Goal: Task Accomplishment & Management: Manage account settings

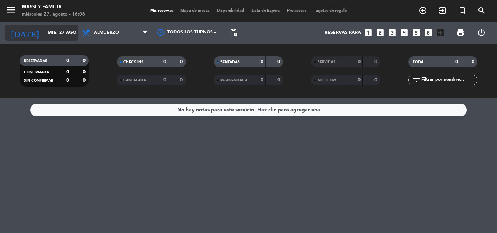
click at [67, 32] on input "mié. 27 ago." at bounding box center [74, 33] width 61 height 12
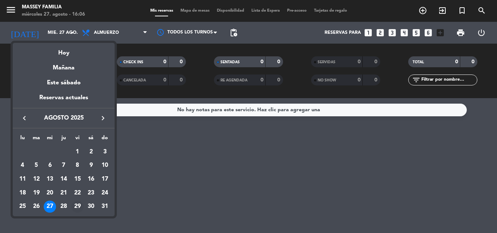
click at [75, 200] on td "29" at bounding box center [78, 207] width 14 height 14
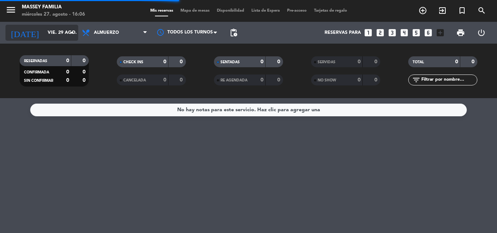
click at [55, 33] on input "vie. 29 ago." at bounding box center [74, 33] width 61 height 12
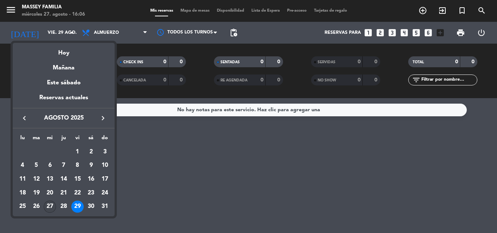
click at [50, 207] on div "27" at bounding box center [50, 207] width 12 height 12
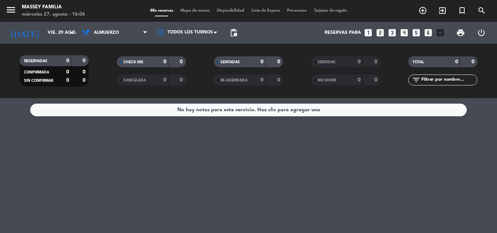
type input "mié. 27 ago."
click at [100, 33] on span "Almuerzo" at bounding box center [106, 32] width 25 height 5
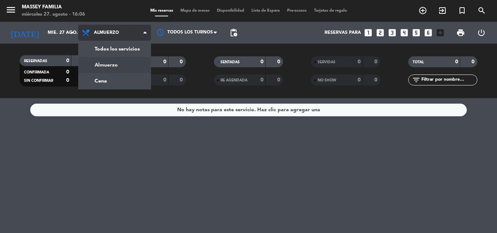
click at [95, 80] on div "menu [PERSON_NAME] FAMILIA [DATE] 27. agosto - 16:06 Mis reservas Mapa de mesas…" at bounding box center [248, 49] width 497 height 98
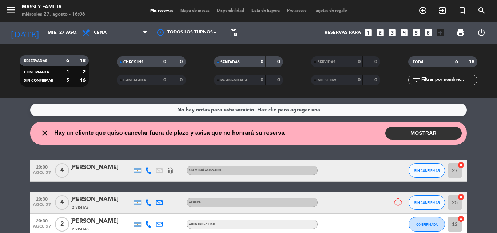
click at [15, 153] on div "No hay notas para este servicio. Haz clic para agregar una close Hay un cliente…" at bounding box center [248, 165] width 497 height 135
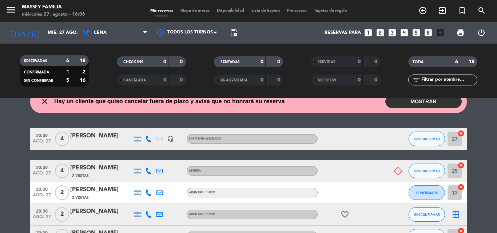
click at [16, 152] on bookings-row "20:00 [DATE] 4 [PERSON_NAME] headset_mic Sin menú asignado SIN CONFIRMAR 27 can…" at bounding box center [248, 198] width 497 height 141
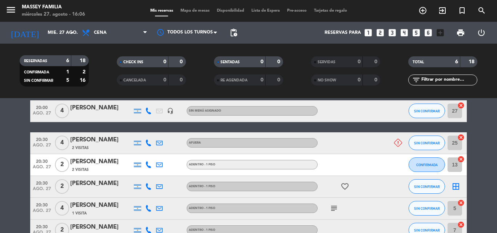
click at [10, 151] on bookings-row "20:00 [DATE] 4 [PERSON_NAME] headset_mic Sin menú asignado SIN CONFIRMAR 27 can…" at bounding box center [248, 170] width 497 height 141
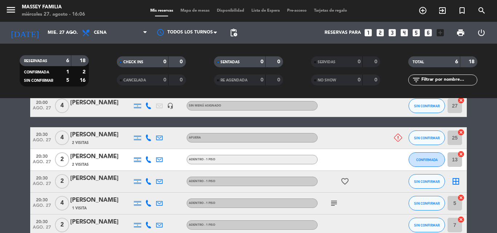
click at [7, 144] on bookings-row "20:00 [DATE] 4 [PERSON_NAME] headset_mic Sin menú asignado SIN CONFIRMAR 27 can…" at bounding box center [248, 165] width 497 height 141
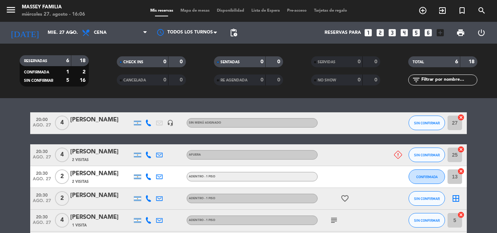
scroll to position [45, 0]
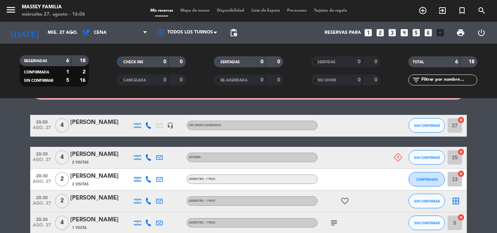
click at [89, 161] on div "2 Visitas" at bounding box center [101, 162] width 62 height 6
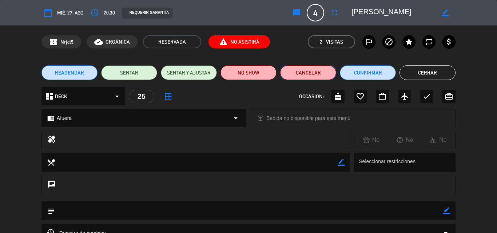
click at [304, 72] on button "Cancelar" at bounding box center [308, 72] width 56 height 15
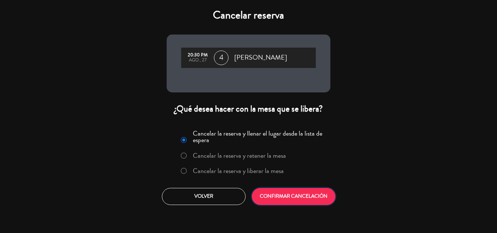
click at [285, 199] on button "CONFIRMAR CANCELACIÓN" at bounding box center [294, 196] width 84 height 17
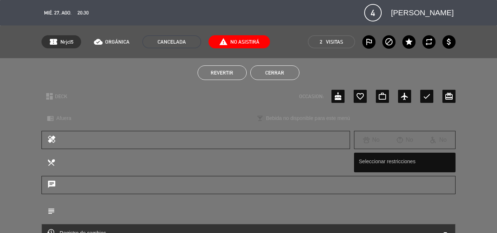
click at [256, 68] on button "Cerrar" at bounding box center [274, 72] width 49 height 15
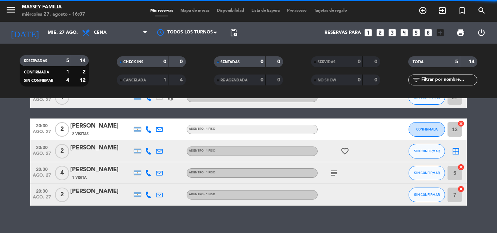
scroll to position [17, 0]
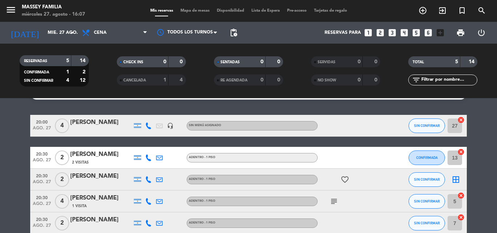
click at [18, 150] on bookings-row "20:00 [DATE] 4 [PERSON_NAME] headset_mic Sin menú asignado SIN CONFIRMAR 27 can…" at bounding box center [248, 174] width 497 height 119
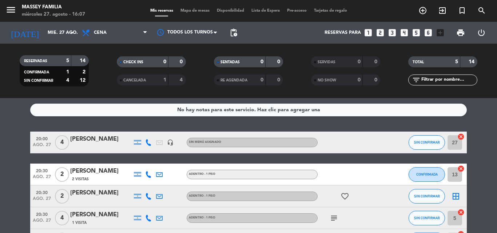
scroll to position [0, 0]
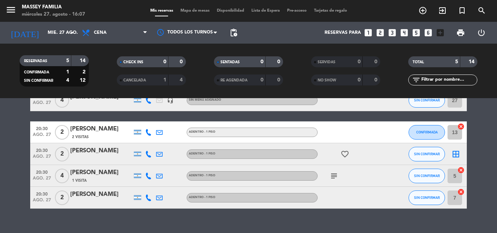
click at [11, 168] on bookings-row "20:00 [DATE] 4 [PERSON_NAME] headset_mic Sin menú asignado SIN CONFIRMAR 27 can…" at bounding box center [248, 148] width 497 height 119
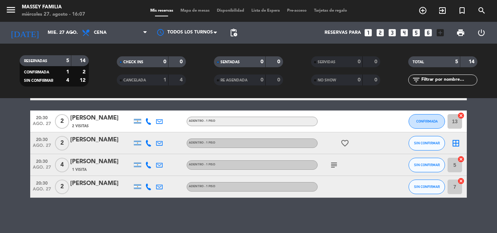
scroll to position [33, 0]
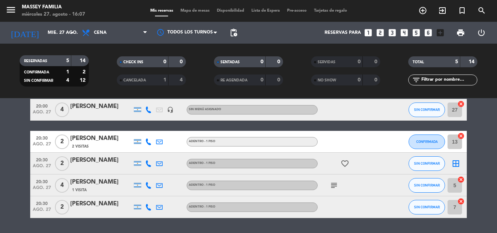
click at [329, 185] on icon "subject" at bounding box center [333, 185] width 9 height 9
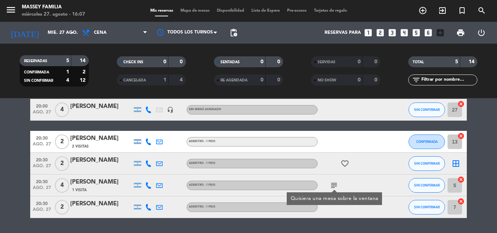
click at [320, 228] on div "No hay notas para este servicio. Haz clic para agregar una 20:00 [DATE] 4 [PERS…" at bounding box center [248, 165] width 497 height 135
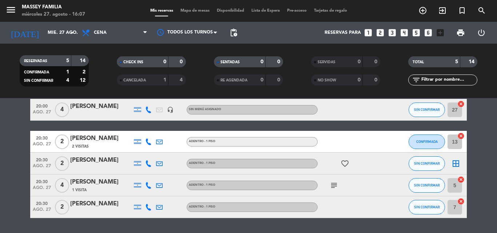
click at [196, 10] on span "Mapa de mesas" at bounding box center [195, 11] width 36 height 4
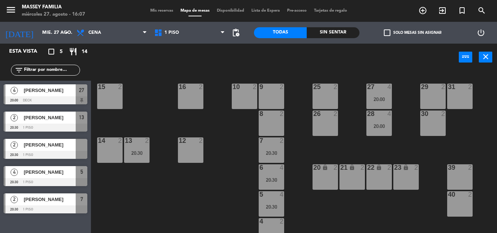
click at [49, 155] on div at bounding box center [46, 155] width 84 height 8
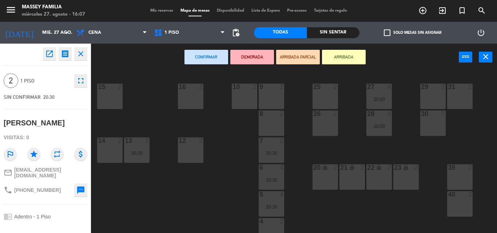
click at [151, 194] on div "9 2 10 2 15 2 16 2 25 2 27 4 20:00 29 2 31 2 8 2 26 2 28 4 20:00 30 2 7 2 20:30…" at bounding box center [296, 152] width 401 height 162
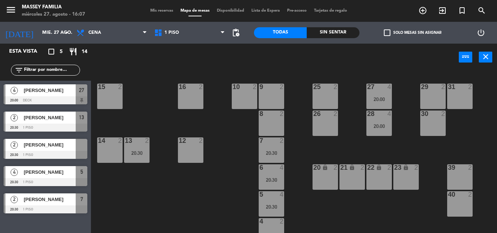
click at [240, 101] on div "10 2" at bounding box center [244, 96] width 25 height 25
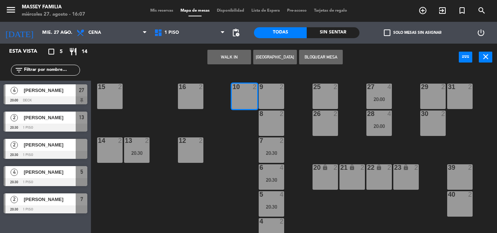
click at [316, 61] on button "Bloquear Mesa" at bounding box center [321, 57] width 44 height 15
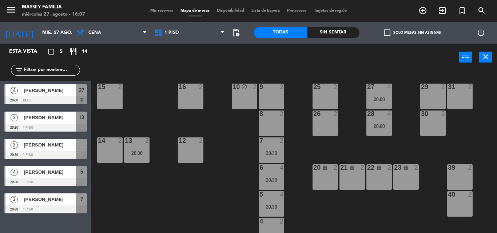
click at [152, 13] on div "Mis reservas Mapa de mesas Disponibilidad Lista de Espera Pre-acceso Tarjetas d…" at bounding box center [249, 11] width 204 height 7
click at [157, 10] on span "Mis reservas" at bounding box center [162, 11] width 30 height 4
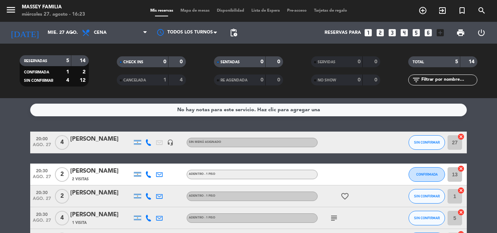
click at [7, 185] on bookings-row "20:00 [DATE] 4 [PERSON_NAME] headset_mic Sin menú asignado SIN CONFIRMAR 27 can…" at bounding box center [248, 191] width 497 height 119
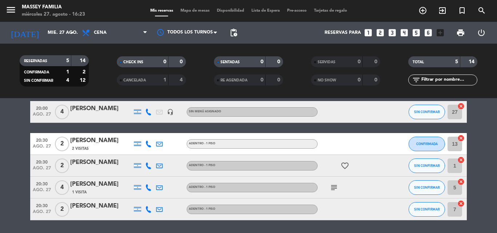
scroll to position [30, 0]
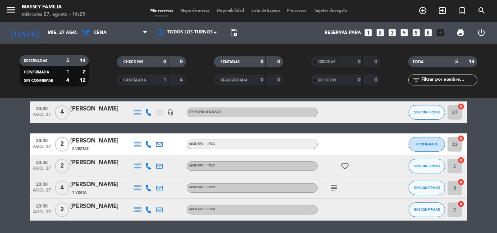
click at [1, 192] on bookings-row "20:00 [DATE] 4 [PERSON_NAME] headset_mic Sin menú asignado SIN CONFIRMAR 27 can…" at bounding box center [248, 160] width 497 height 119
